Goal: Transaction & Acquisition: Book appointment/travel/reservation

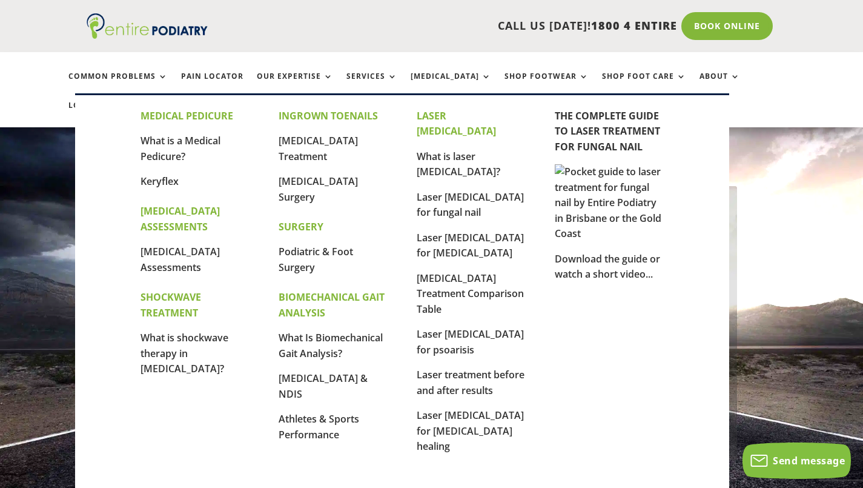
click at [444, 190] on p "Laser [MEDICAL_DATA] for fungal nail" at bounding box center [471, 210] width 109 height 41
click at [434, 190] on link "Laser [MEDICAL_DATA] for fungal nail" at bounding box center [470, 204] width 107 height 29
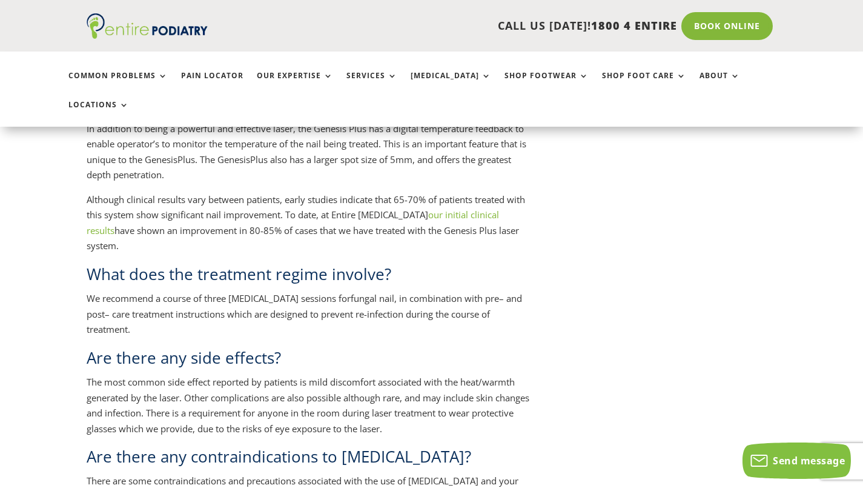
scroll to position [1175, 0]
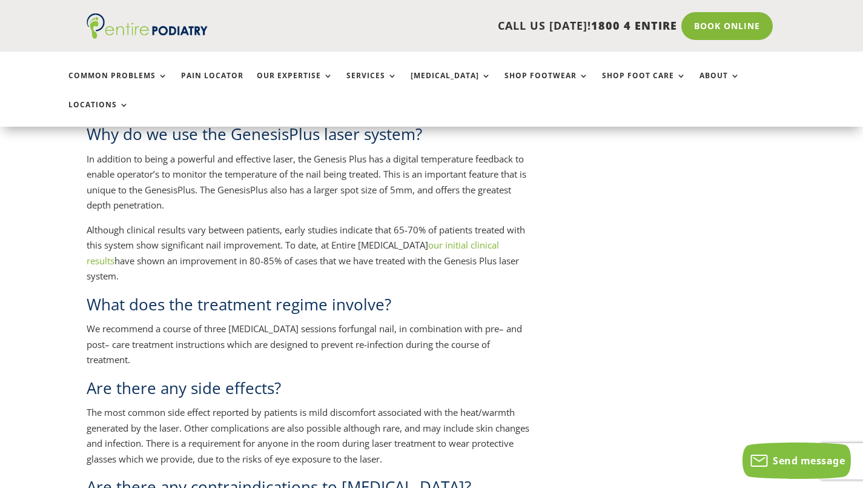
click at [427, 239] on link "our initial clinical results" at bounding box center [293, 253] width 413 height 28
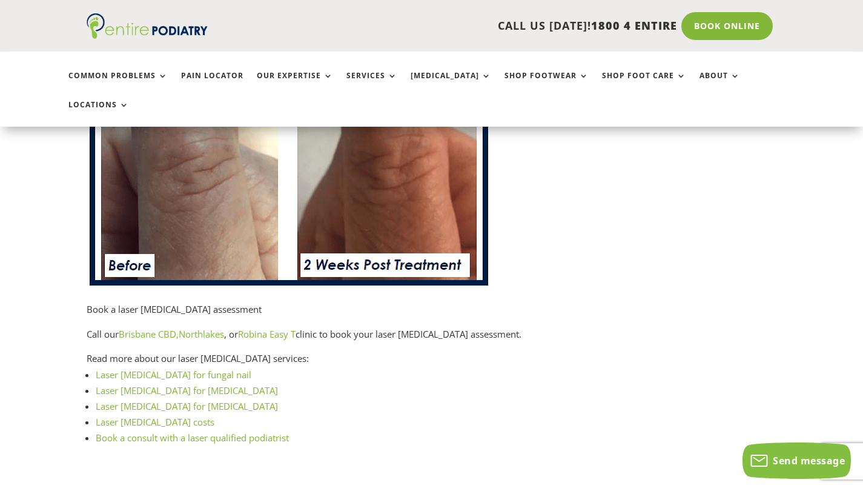
scroll to position [1394, 0]
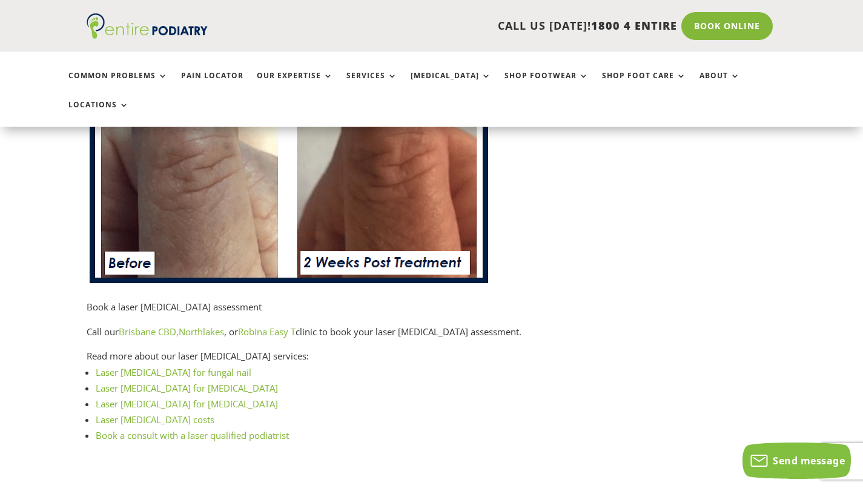
click at [151, 325] on link "Brisbane CBD," at bounding box center [149, 331] width 60 height 12
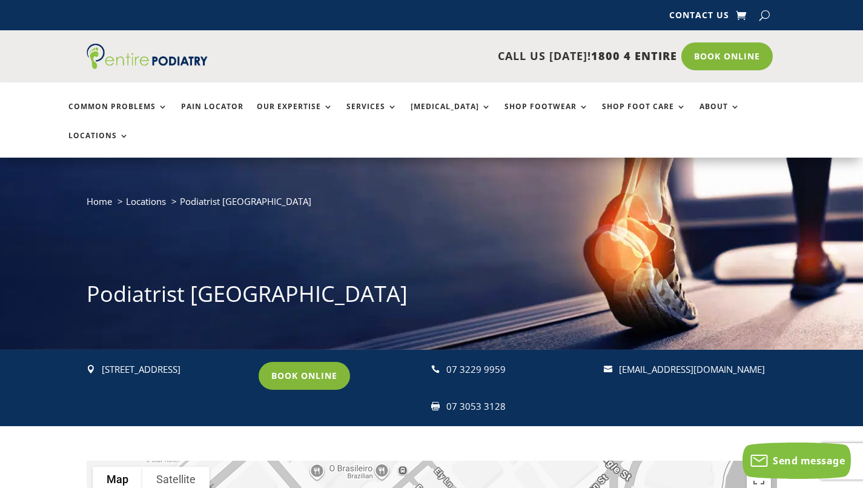
click at [314, 362] on link "Book Online" at bounding box center [304, 376] width 91 height 28
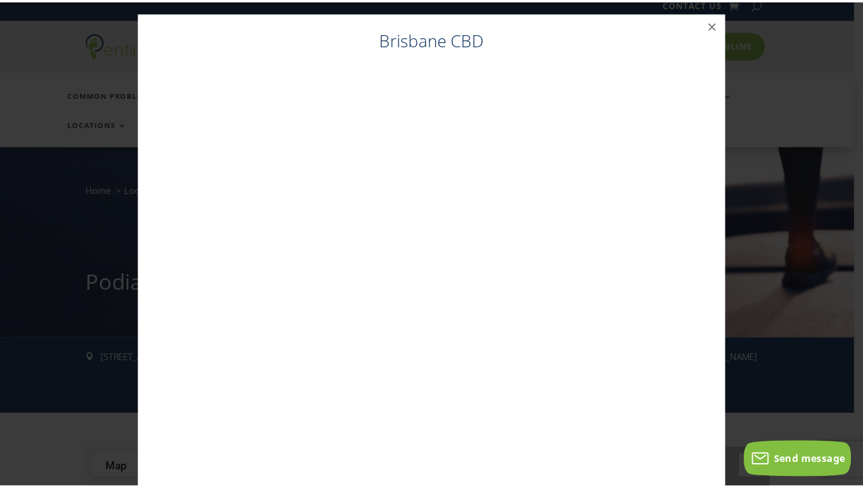
scroll to position [12, 0]
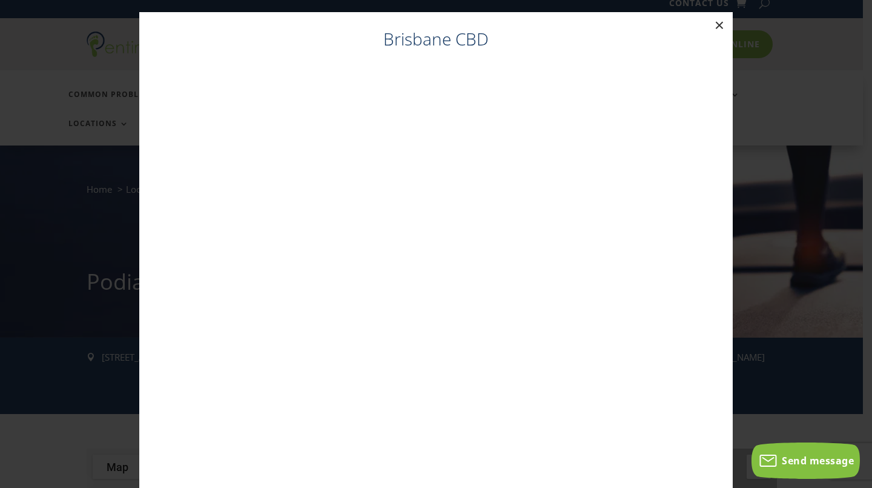
click at [713, 24] on button "×" at bounding box center [719, 25] width 27 height 27
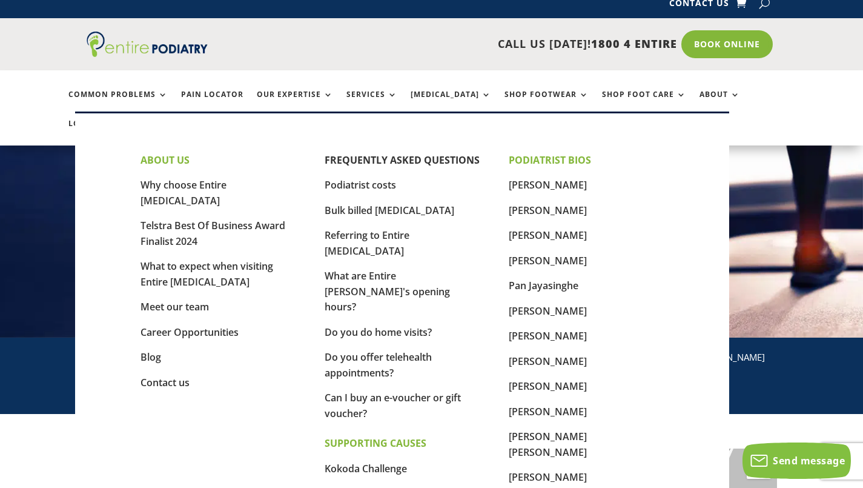
click at [700, 94] on link "About" at bounding box center [720, 103] width 41 height 26
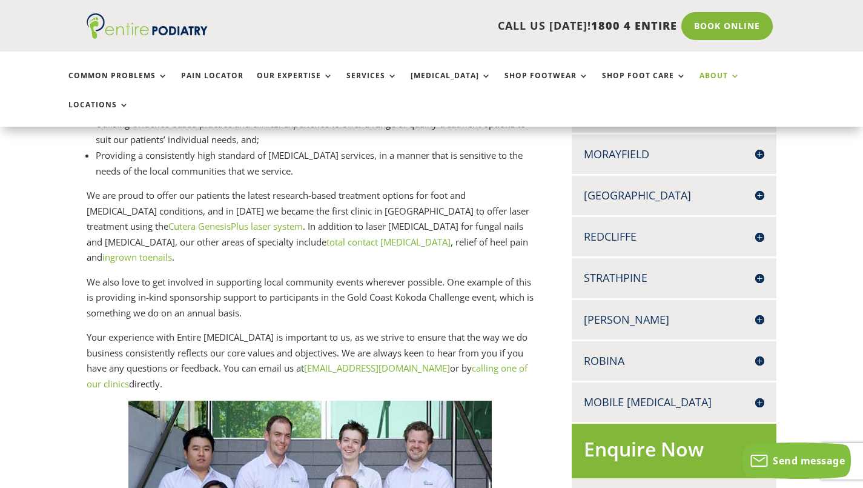
scroll to position [853, 0]
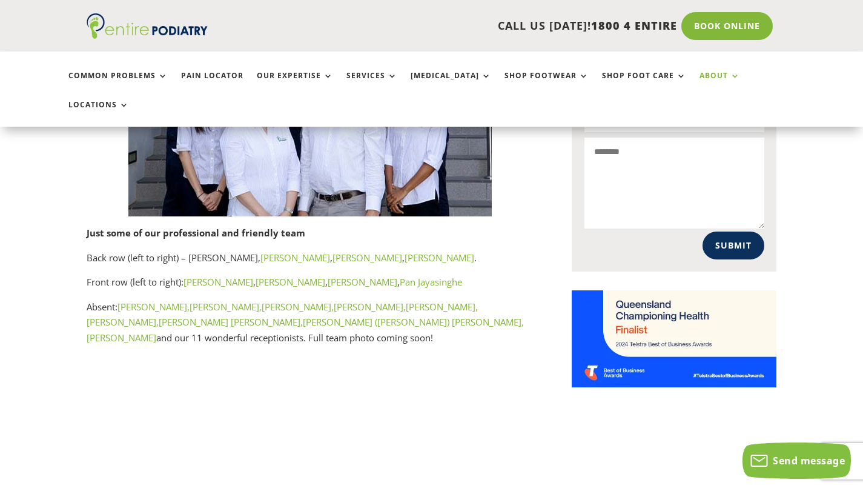
click at [303, 316] on link "[PERSON_NAME] ([PERSON_NAME]) [PERSON_NAME]," at bounding box center [413, 322] width 221 height 12
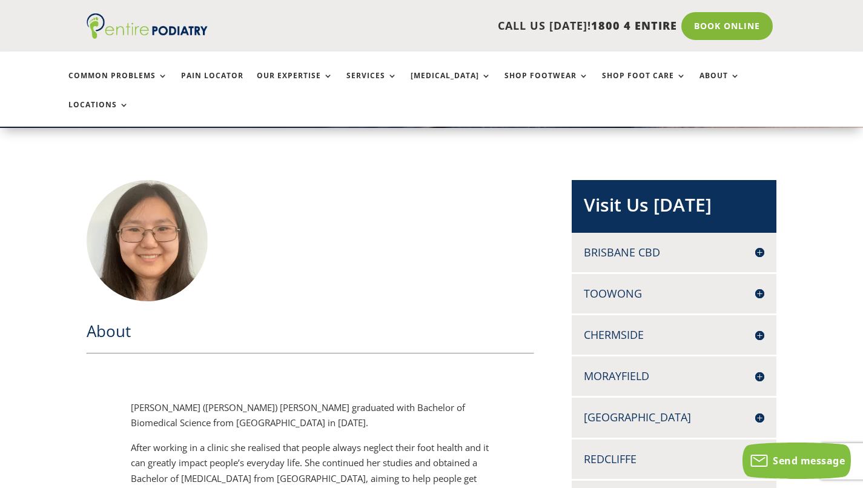
scroll to position [223, 0]
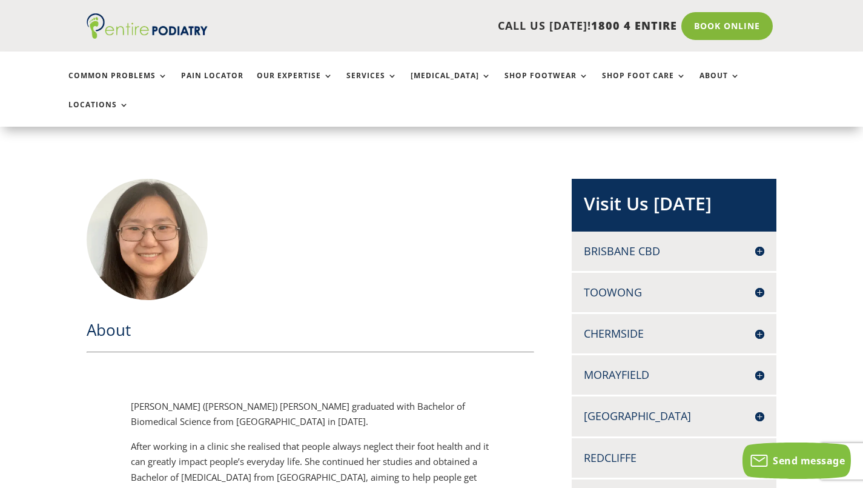
click at [205, 262] on span at bounding box center [147, 239] width 121 height 121
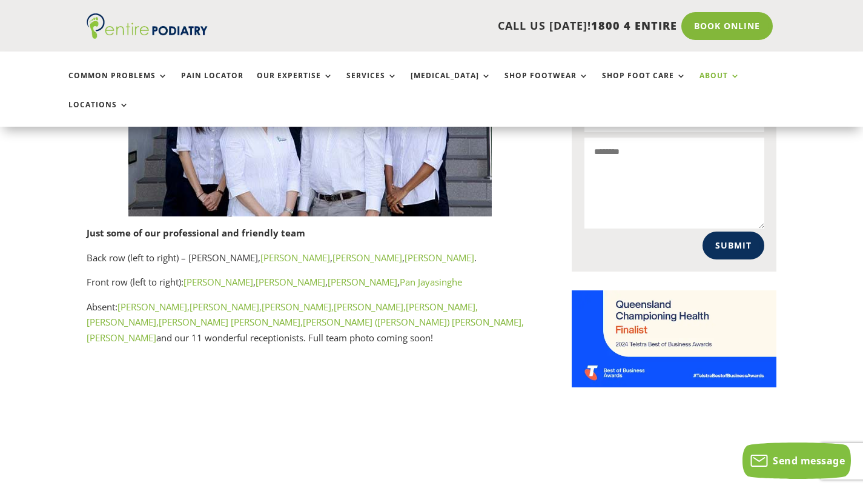
click at [158, 301] on link "Bree Johnston," at bounding box center [154, 307] width 72 height 12
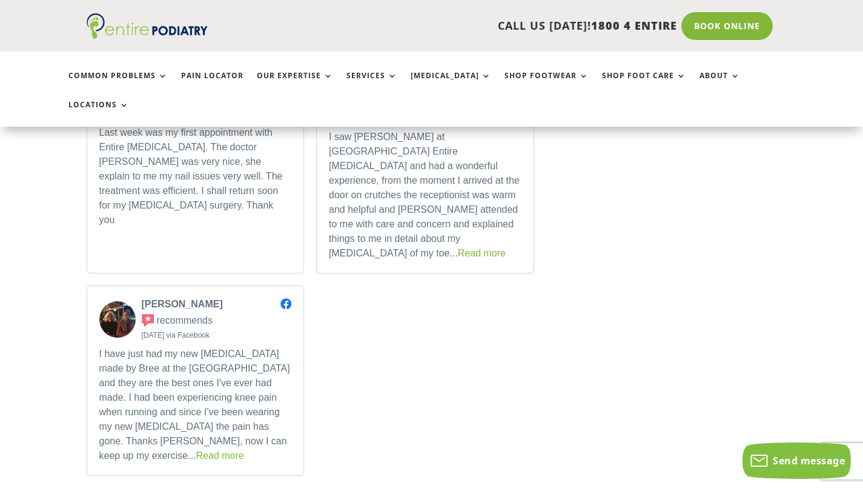
scroll to position [1587, 0]
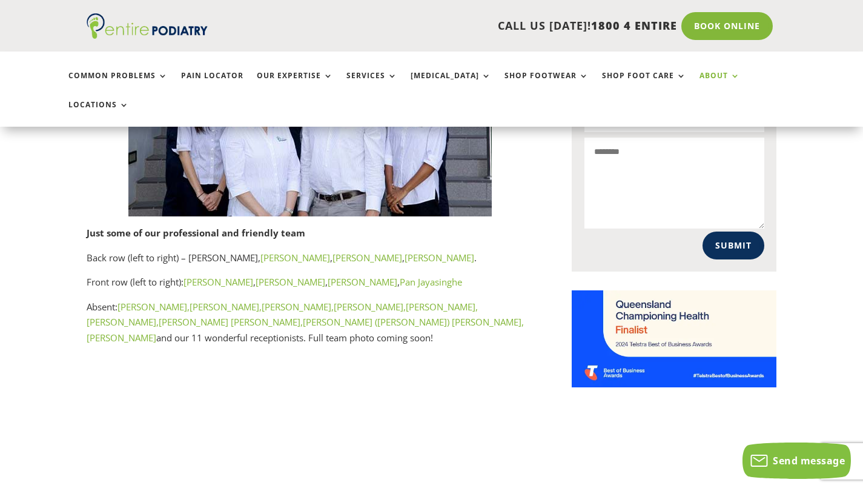
click at [159, 316] on link "Kavisha Withanage," at bounding box center [123, 322] width 72 height 12
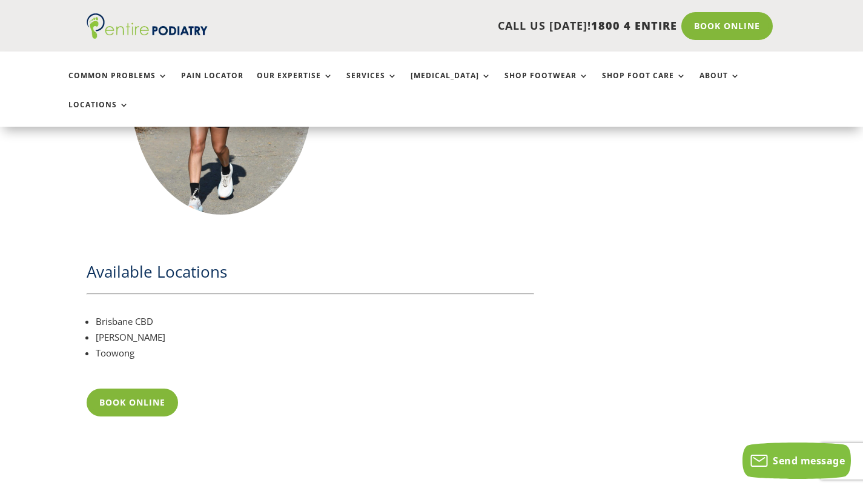
scroll to position [1483, 0]
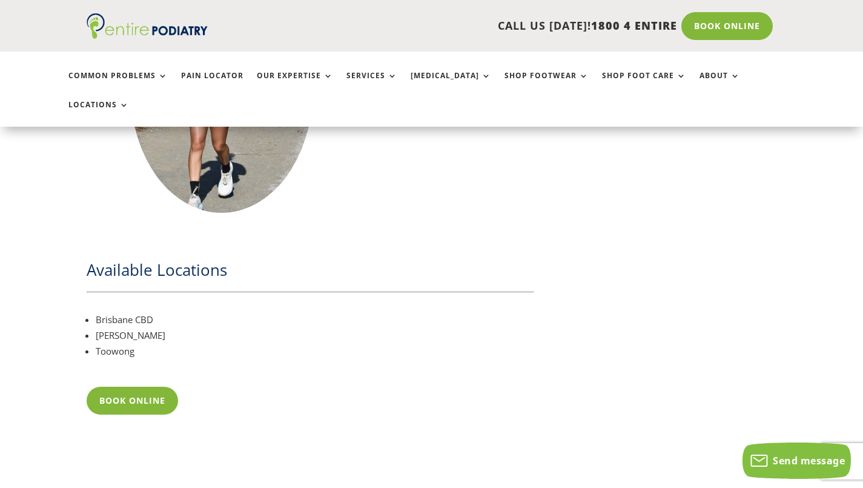
click at [717, 28] on link "Book Online" at bounding box center [727, 26] width 91 height 28
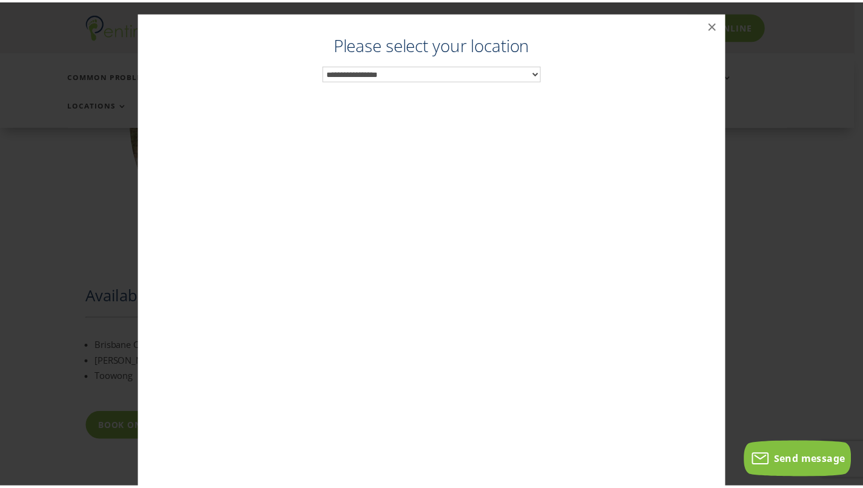
scroll to position [1449, 0]
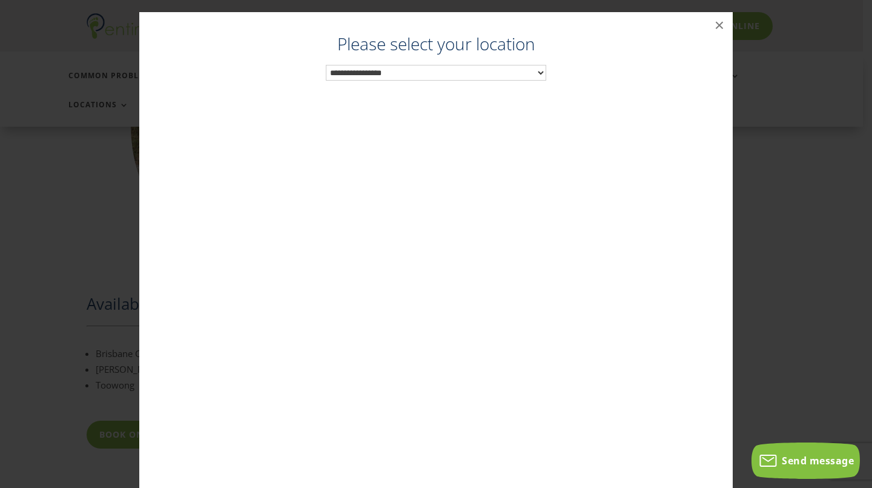
click at [529, 71] on select "**********" at bounding box center [436, 73] width 221 height 16
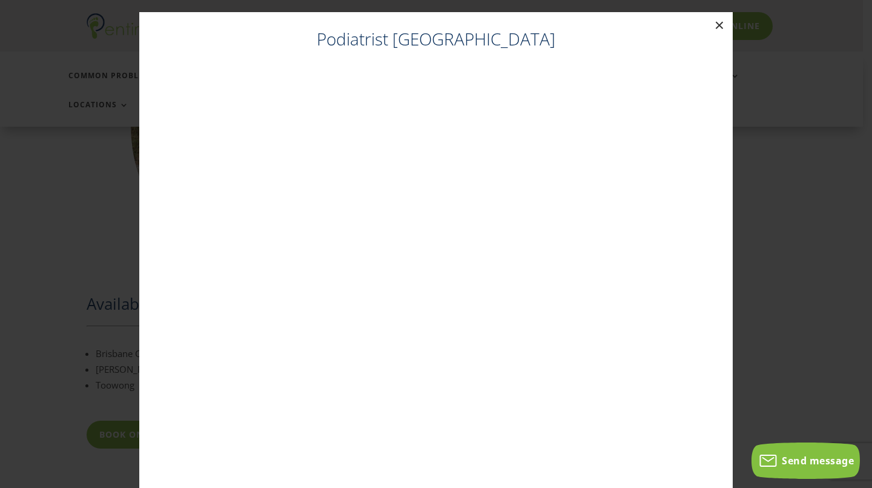
click at [718, 26] on button "×" at bounding box center [719, 25] width 27 height 27
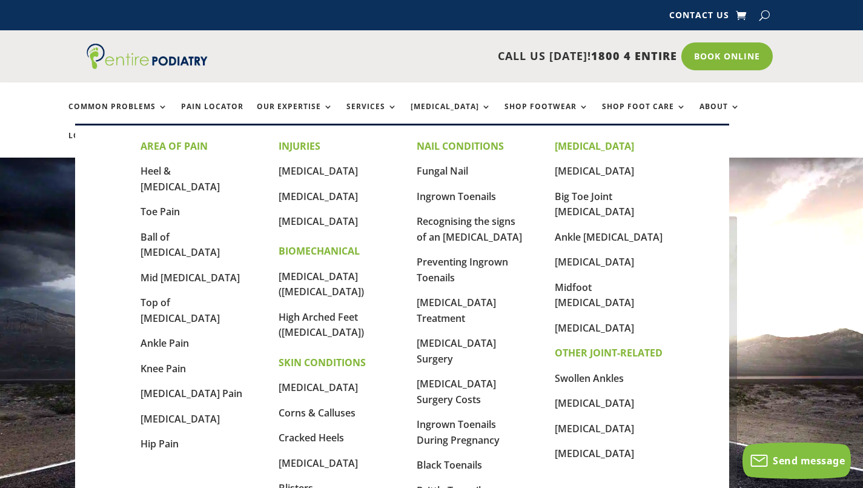
click at [435, 173] on link "Fungal Nail" at bounding box center [442, 170] width 51 height 13
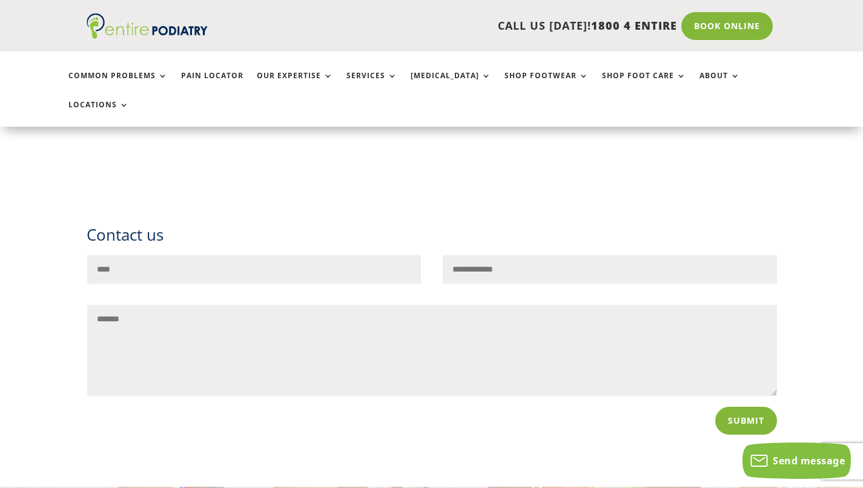
scroll to position [1636, 0]
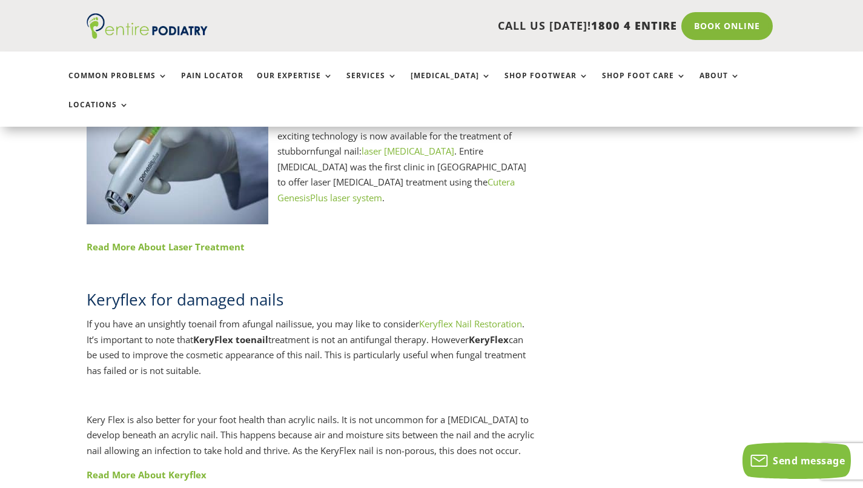
click at [245, 241] on link "Read More About Laser Treatment" at bounding box center [166, 247] width 158 height 12
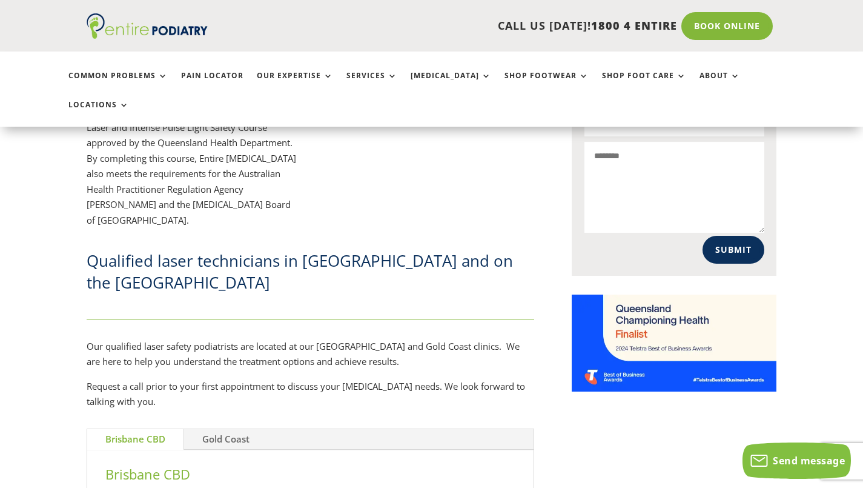
scroll to position [939, 0]
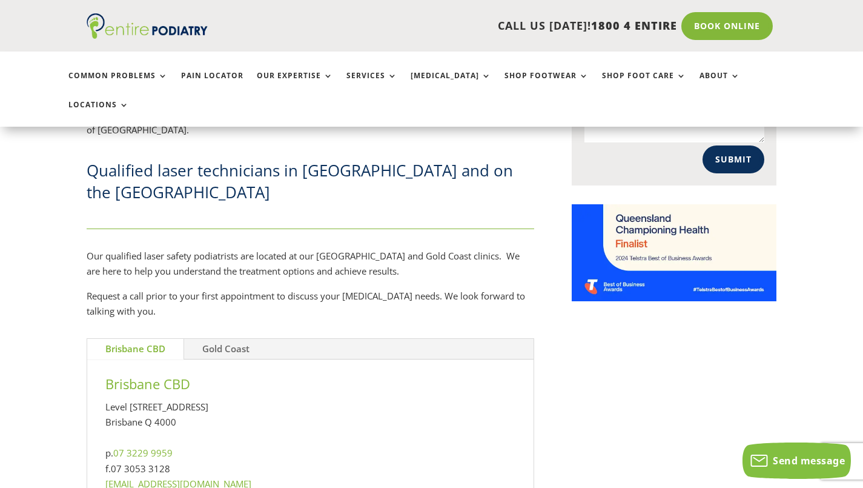
click at [231, 339] on link "Gold Coast" at bounding box center [226, 349] width 84 height 21
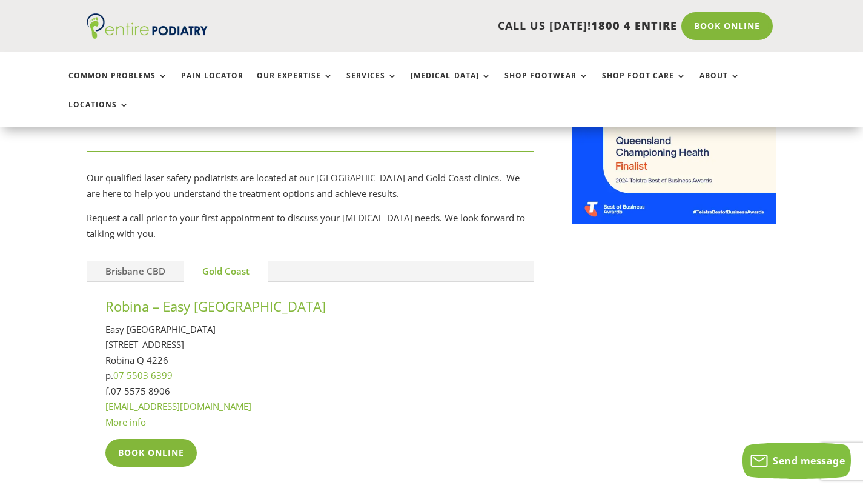
click at [155, 439] on link "Book Online" at bounding box center [150, 453] width 91 height 28
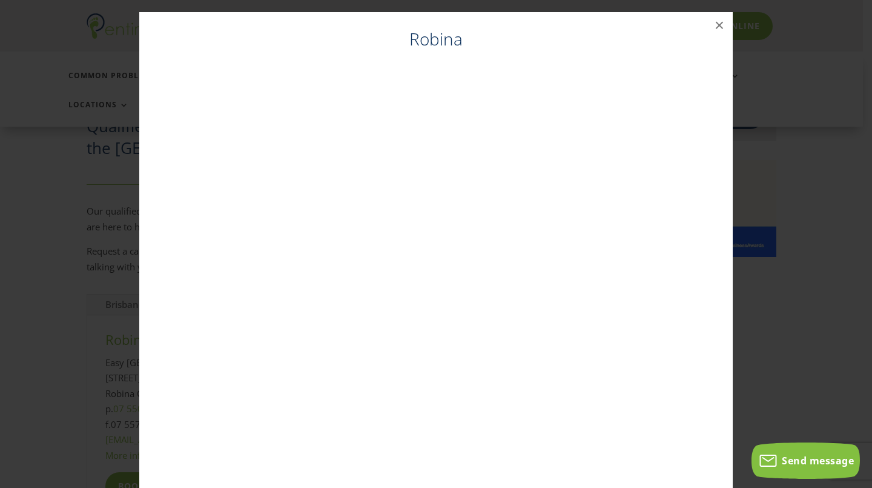
scroll to position [905, 0]
